Goal: Task Accomplishment & Management: Use online tool/utility

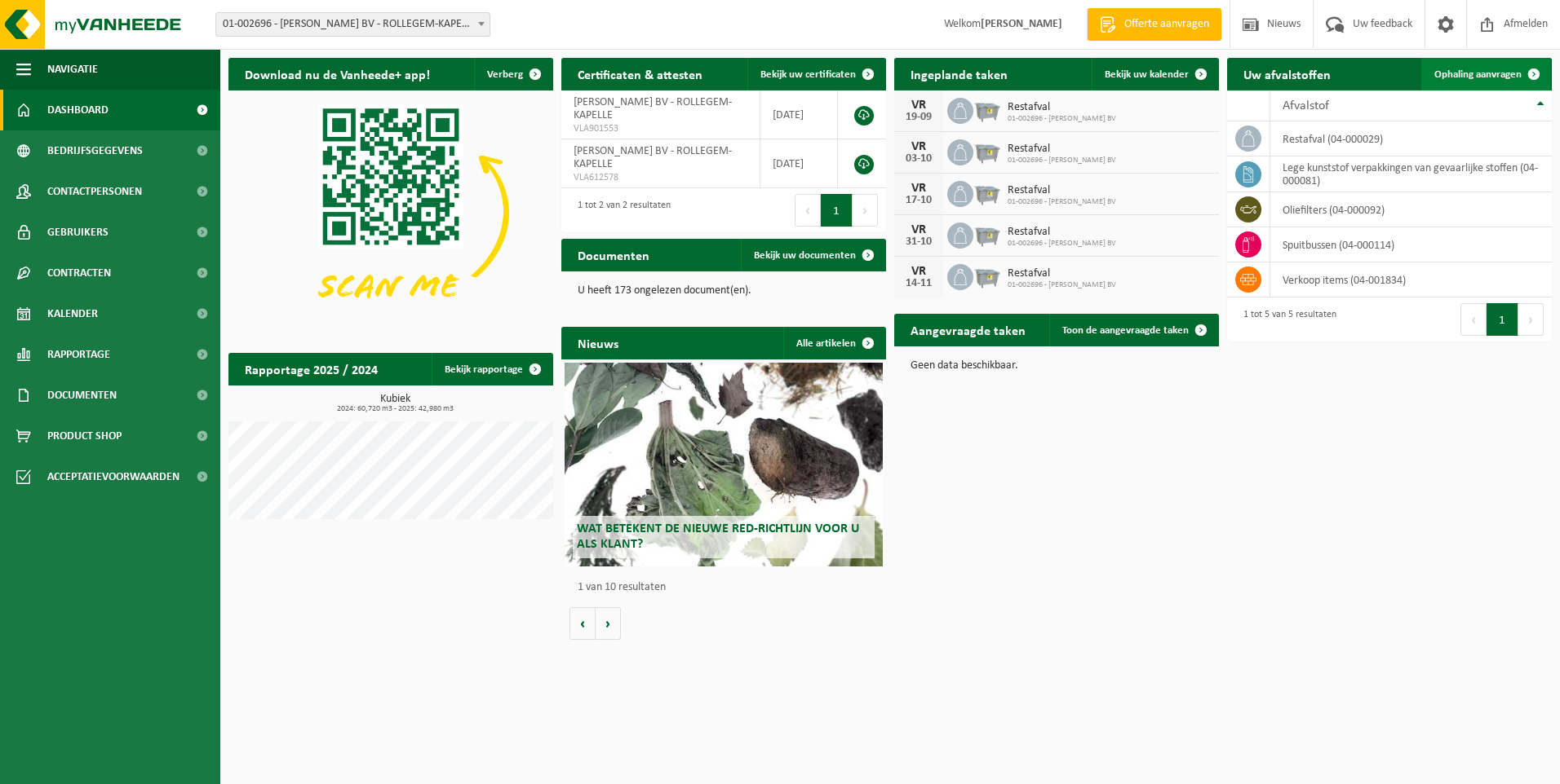
click at [1530, 74] on span at bounding box center [1534, 74] width 32 height 32
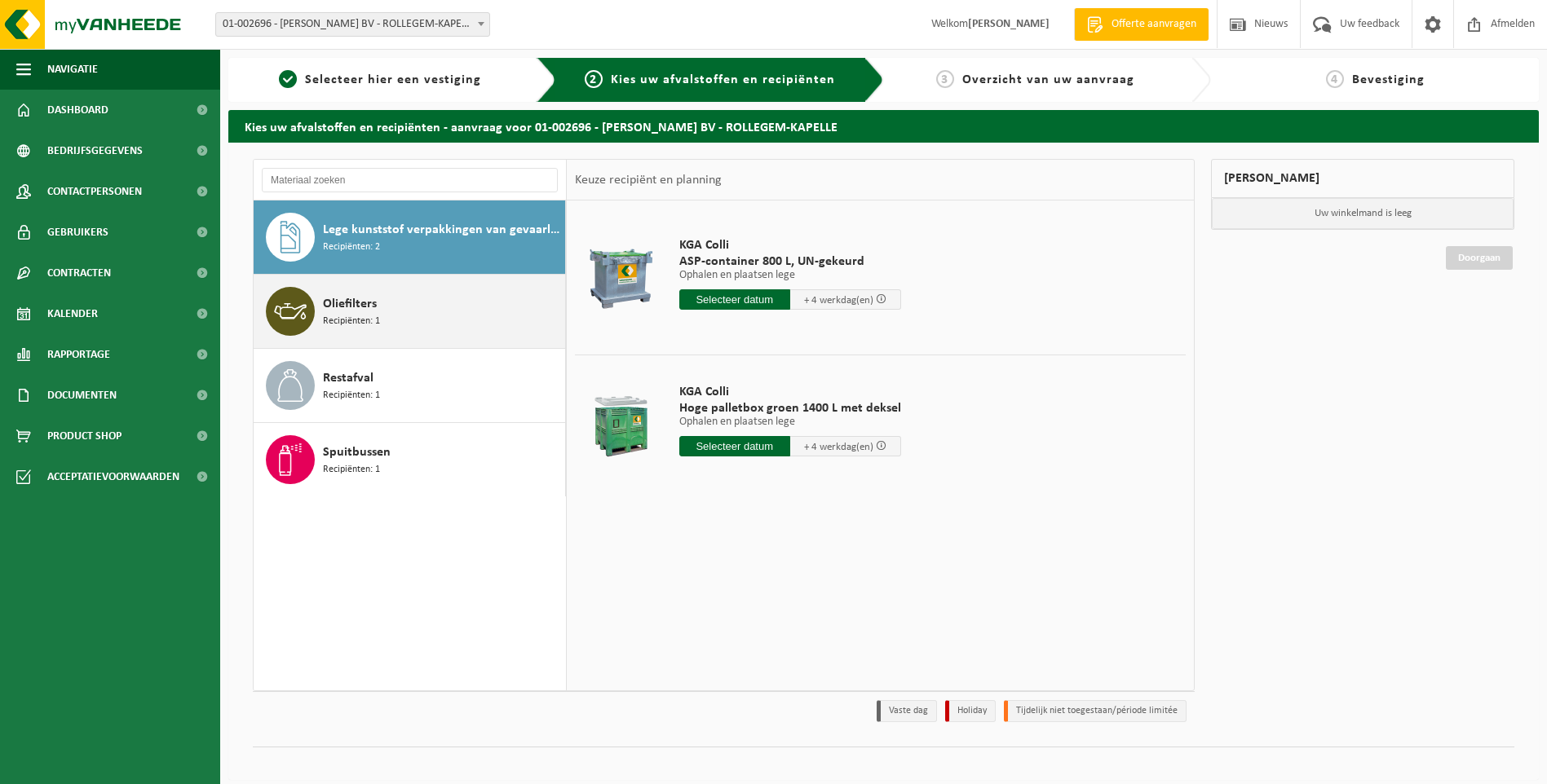
click at [414, 318] on div "Oliefilters Recipiënten: 1" at bounding box center [441, 311] width 238 height 49
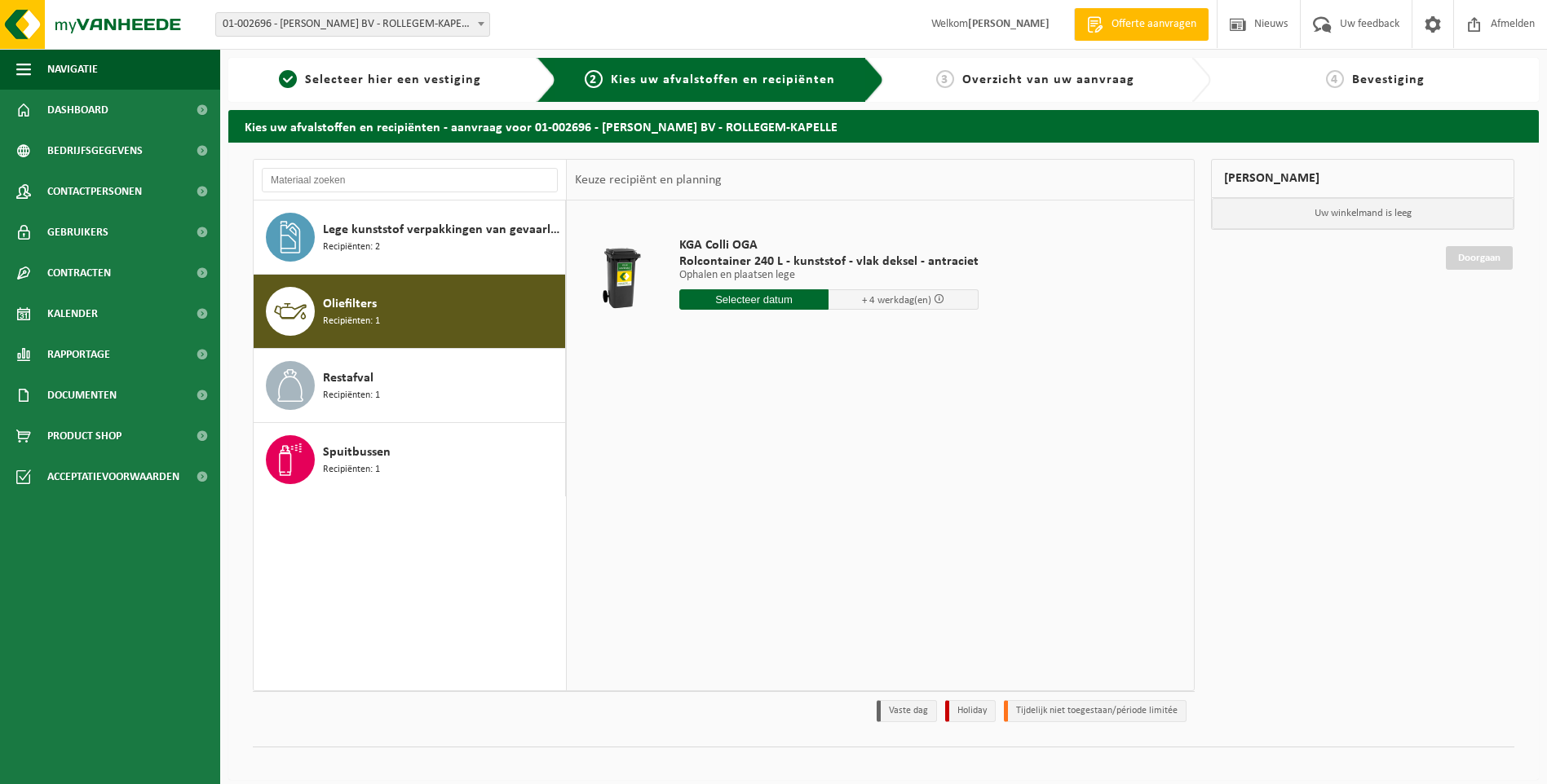
click at [764, 299] on input "text" at bounding box center [754, 300] width 150 height 21
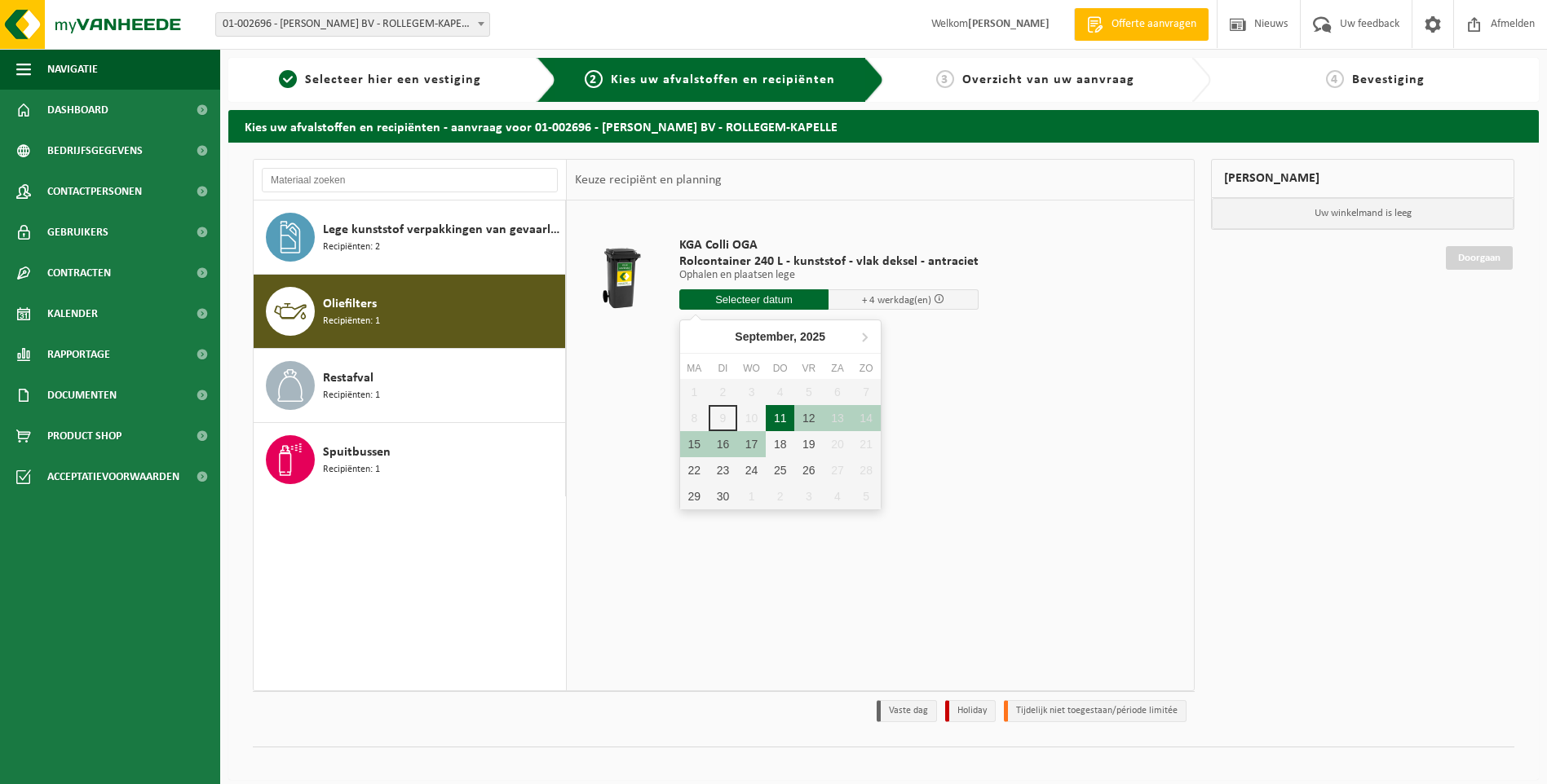
click at [790, 420] on div "11" at bounding box center [781, 418] width 29 height 26
type input "Van 2025-09-11"
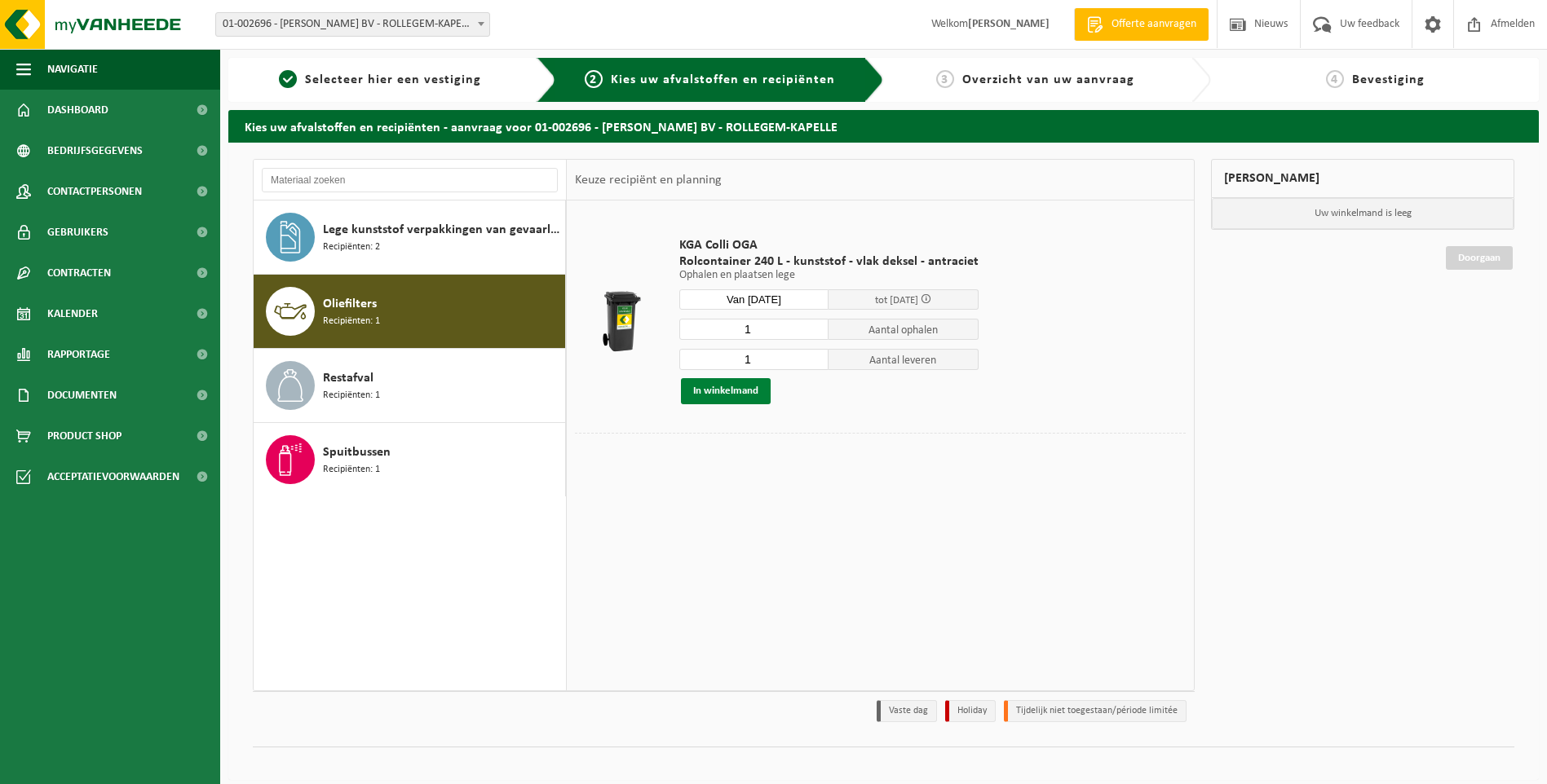
click at [749, 392] on button "In winkelmand" at bounding box center [726, 391] width 90 height 26
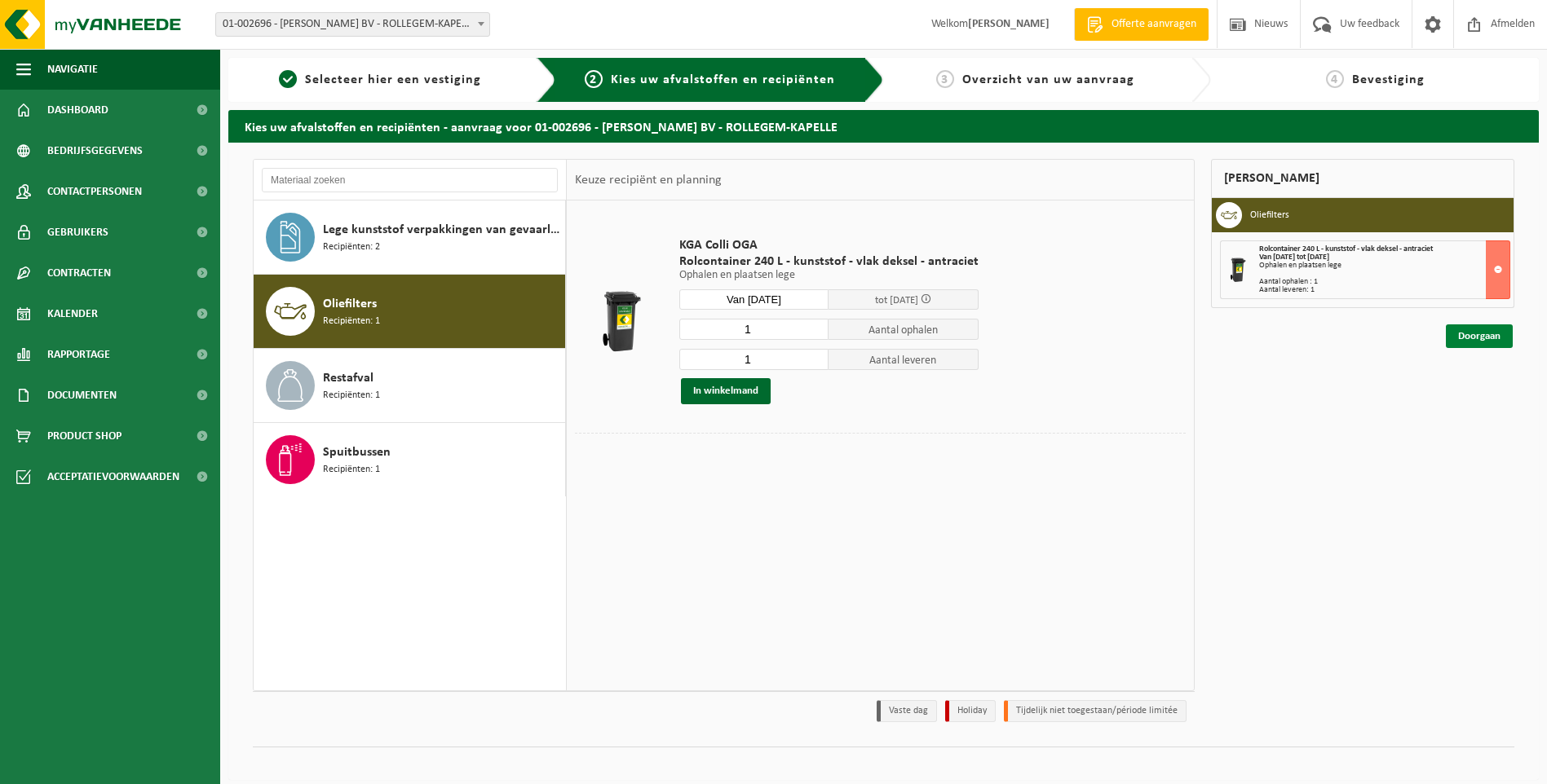
click at [1473, 334] on link "Doorgaan" at bounding box center [1480, 336] width 67 height 23
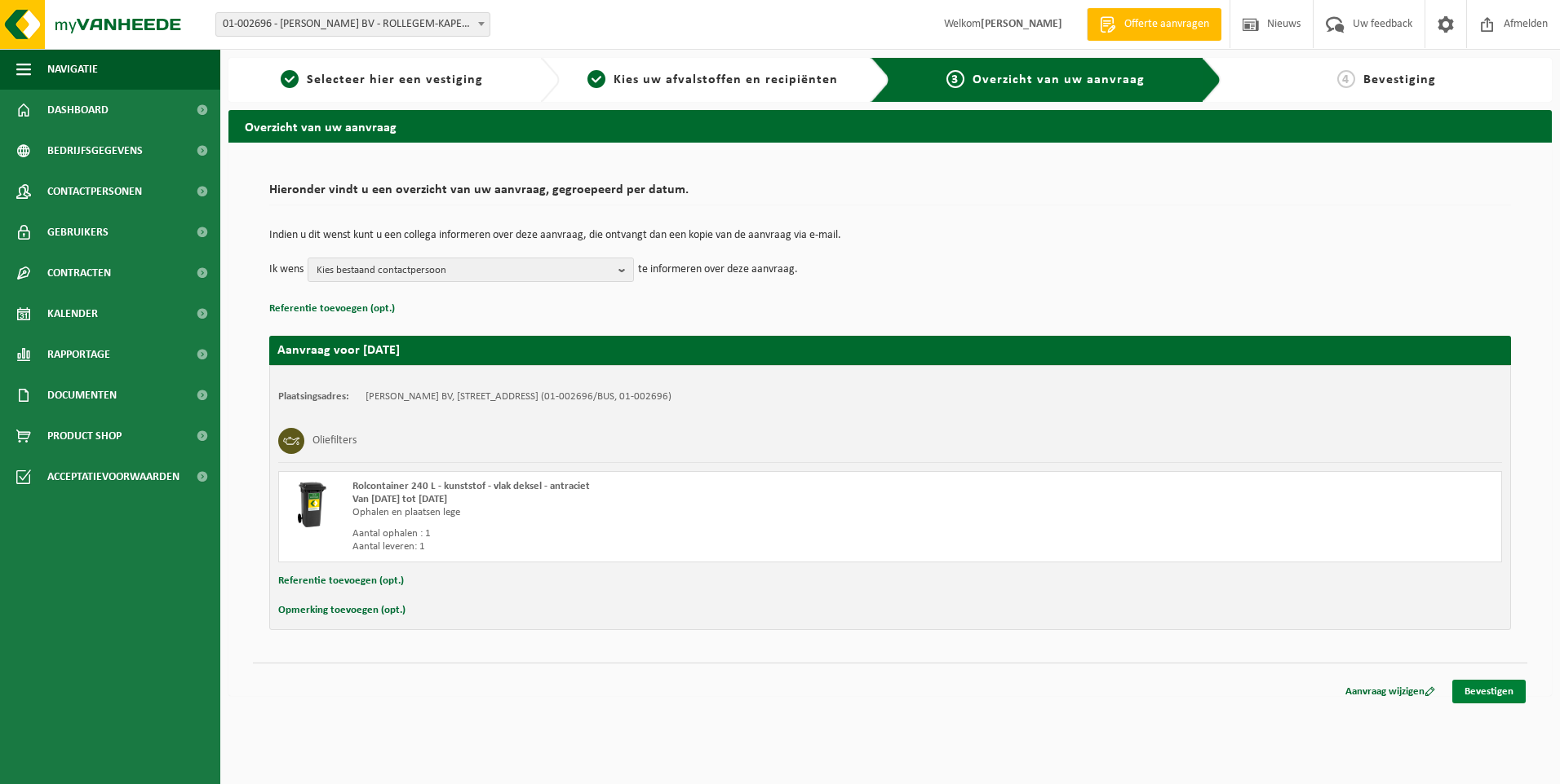
click at [1489, 700] on link "Bevestigen" at bounding box center [1489, 692] width 74 height 23
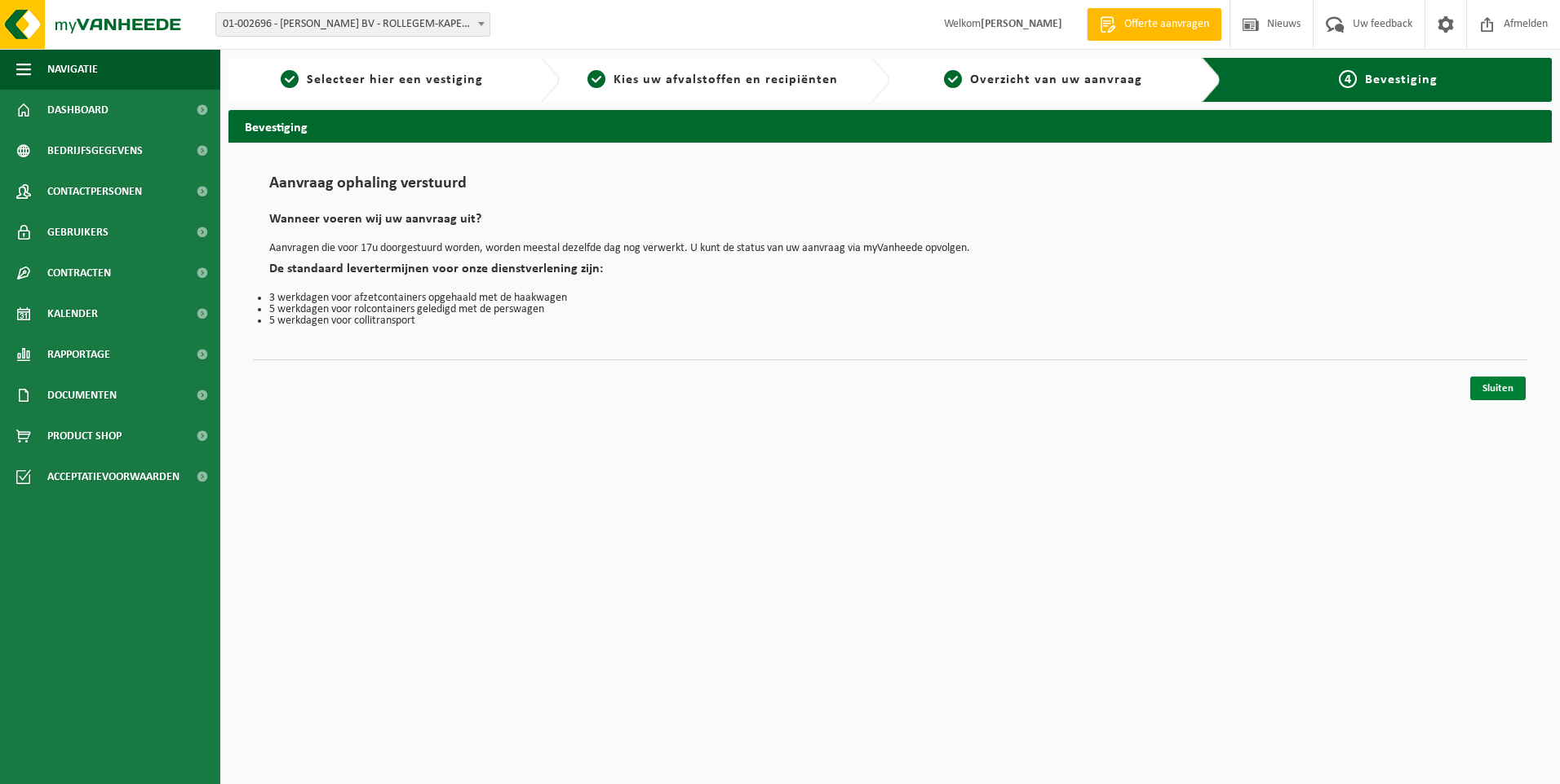
click at [1488, 385] on link "Sluiten" at bounding box center [1498, 388] width 56 height 23
